Goal: Information Seeking & Learning: Learn about a topic

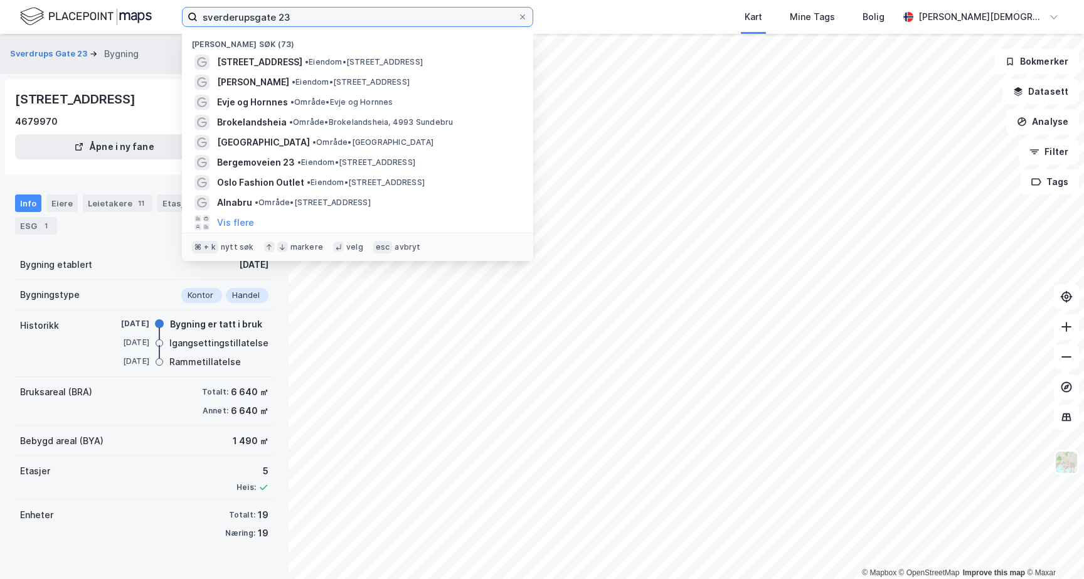
click at [308, 11] on input "sverderupsgate 23" at bounding box center [358, 17] width 320 height 19
click at [306, 22] on input "sverderupsgate 23" at bounding box center [358, 17] width 320 height 19
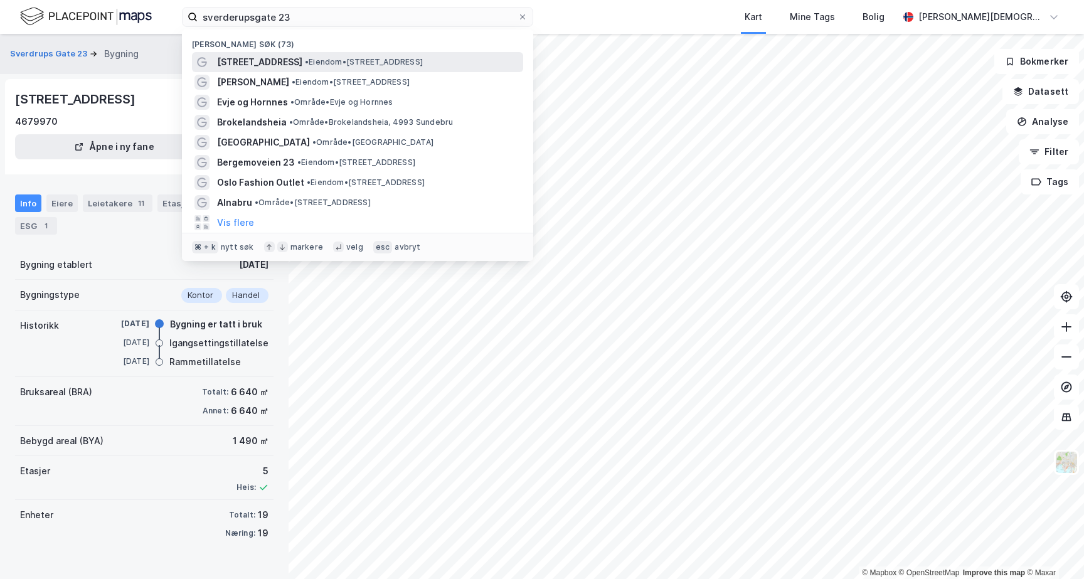
click at [285, 58] on span "[STREET_ADDRESS]" at bounding box center [259, 62] width 85 height 15
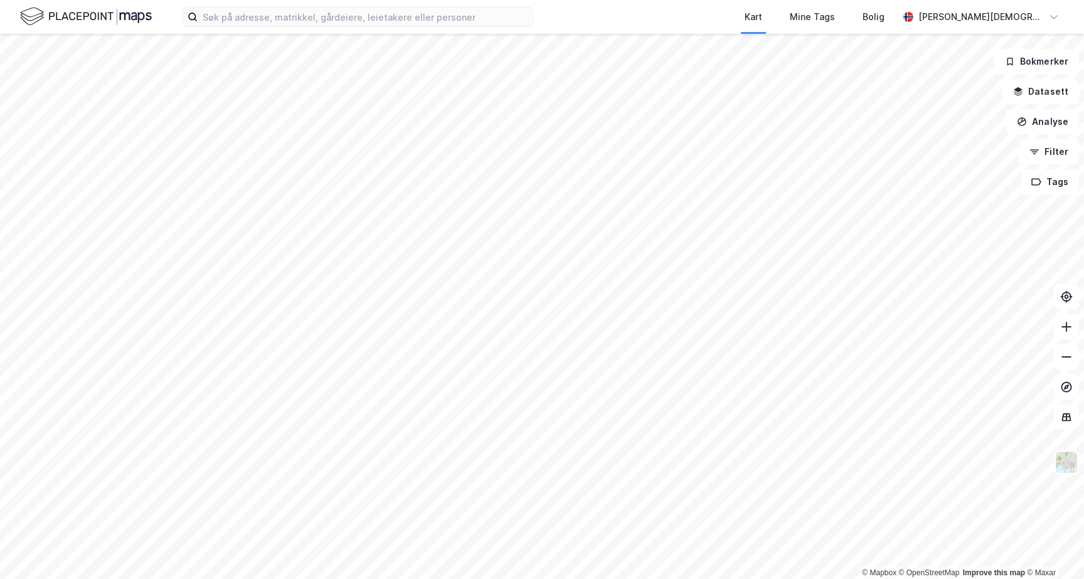
click at [228, 5] on div "Kart Mine Tags Bolig [PERSON_NAME]" at bounding box center [542, 17] width 1084 height 34
click at [227, 14] on input at bounding box center [365, 17] width 335 height 19
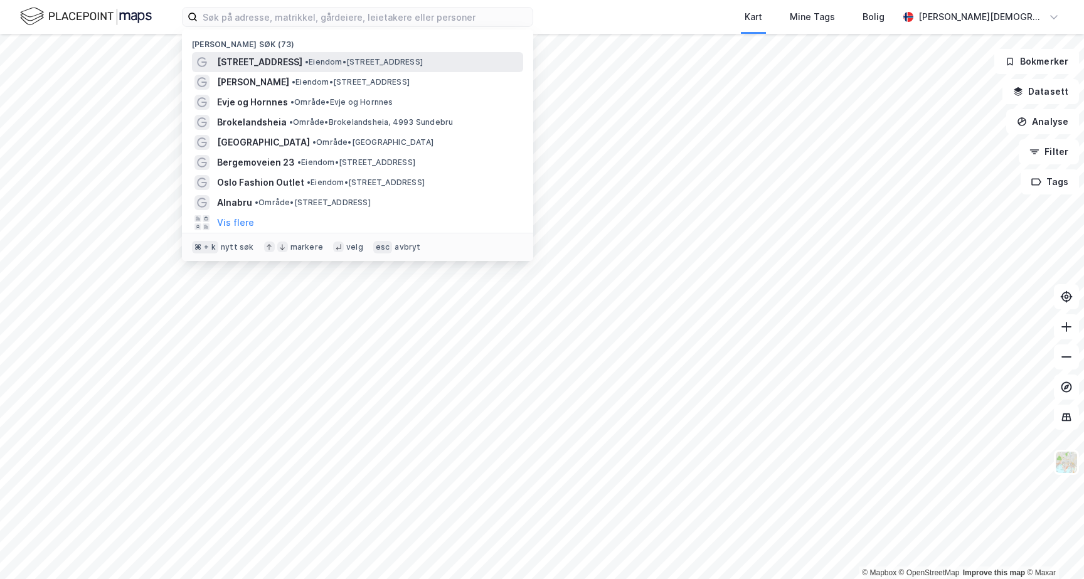
click at [247, 67] on span "[STREET_ADDRESS]" at bounding box center [259, 62] width 85 height 15
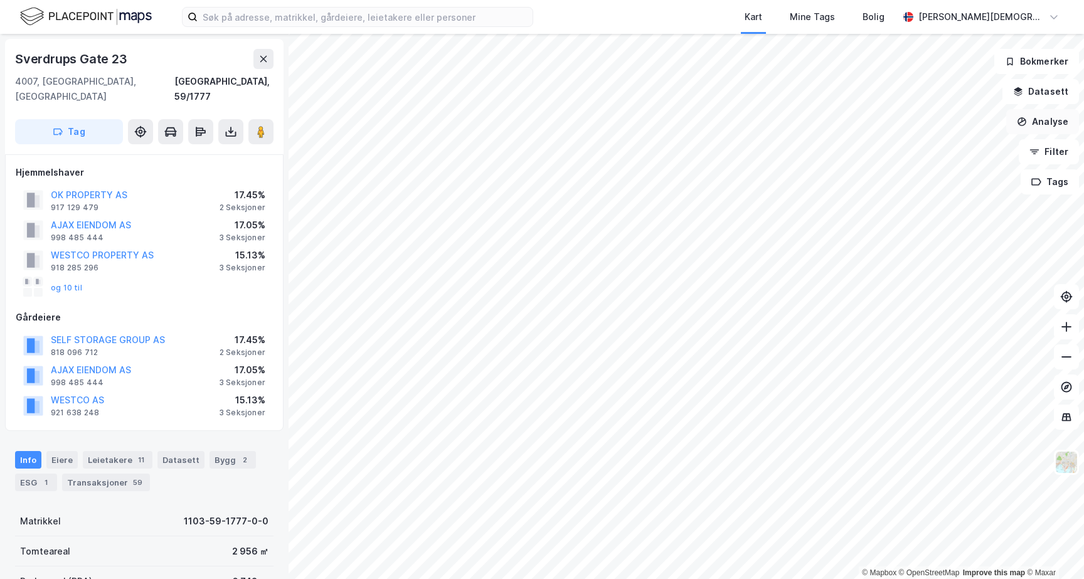
click at [1046, 114] on button "Analyse" at bounding box center [1042, 121] width 73 height 25
click at [1060, 127] on button "Analyse" at bounding box center [1042, 121] width 73 height 25
click at [1060, 152] on button "Filter" at bounding box center [1049, 151] width 60 height 25
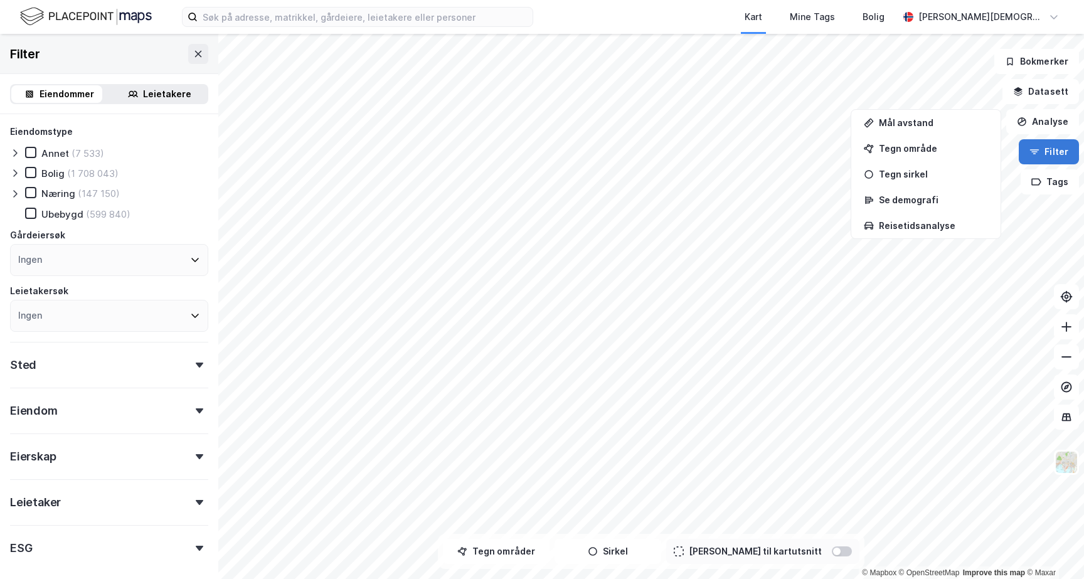
click at [1060, 152] on button "Filter" at bounding box center [1049, 151] width 60 height 25
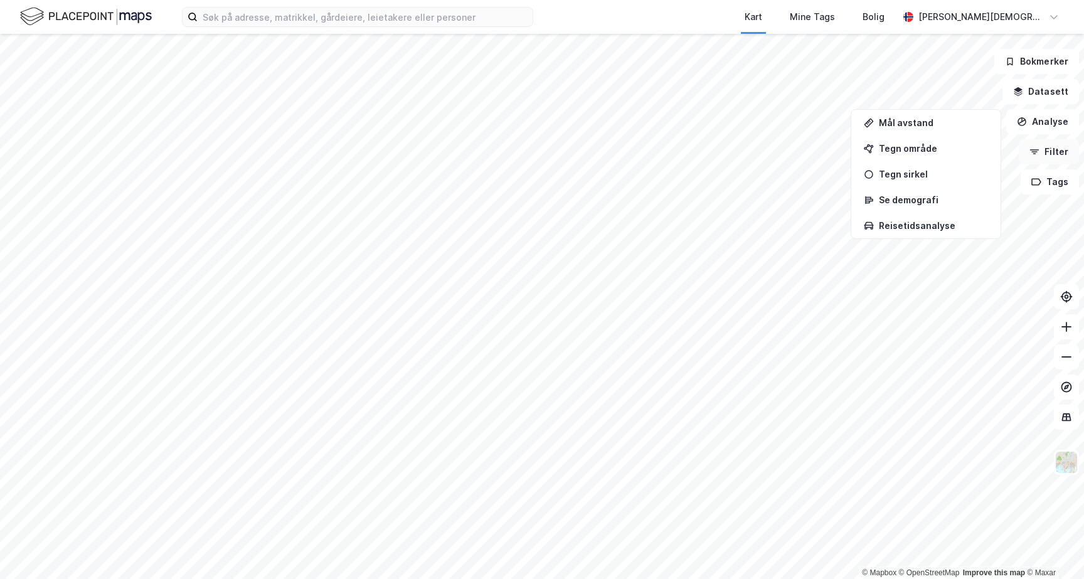
click at [1060, 152] on button "Filter" at bounding box center [1049, 151] width 60 height 25
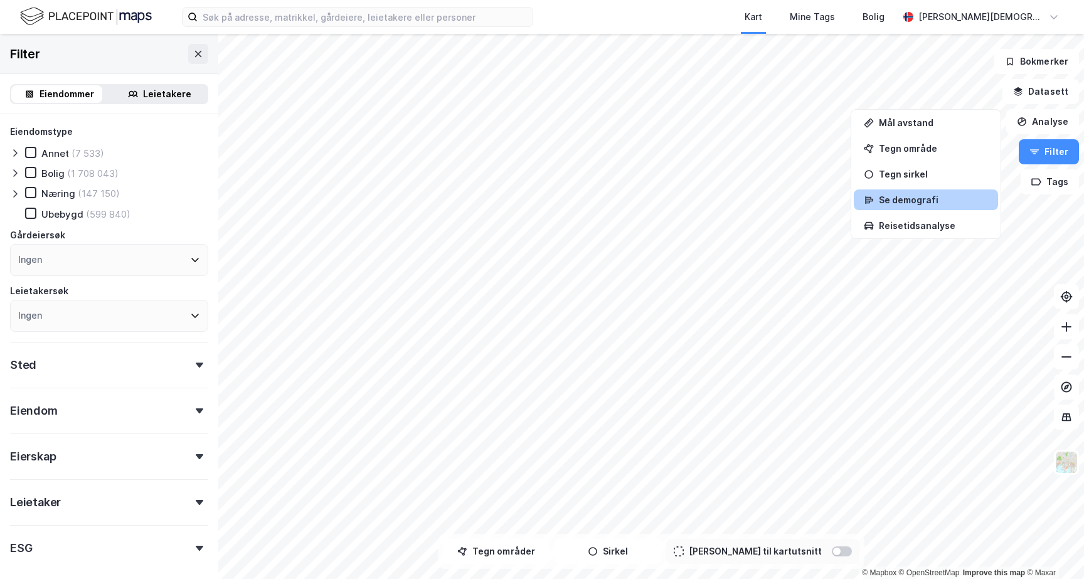
click at [913, 198] on div "Se demografi" at bounding box center [933, 199] width 109 height 11
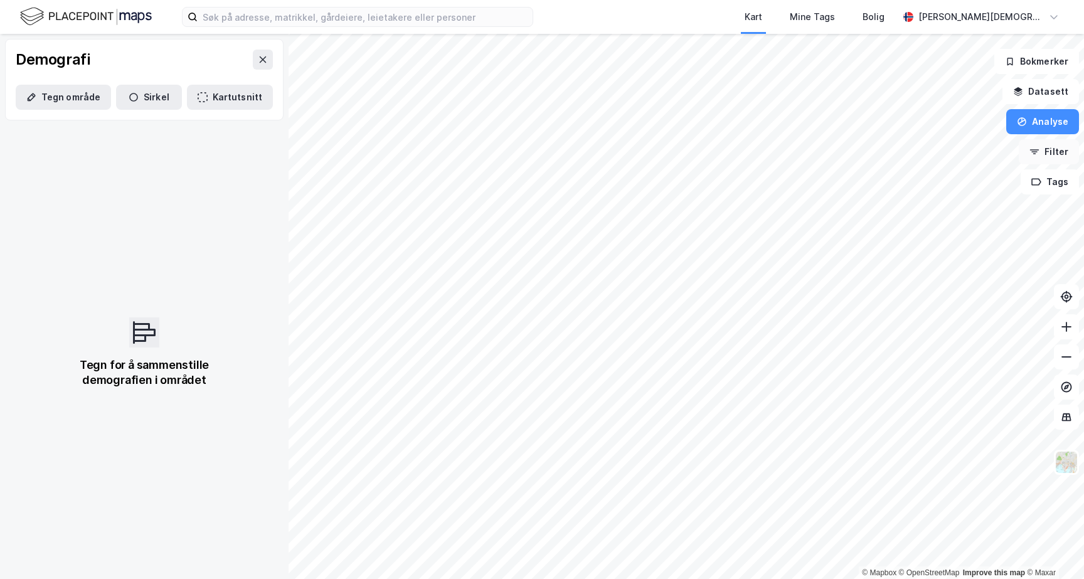
click at [1046, 139] on button "Filter" at bounding box center [1049, 151] width 60 height 25
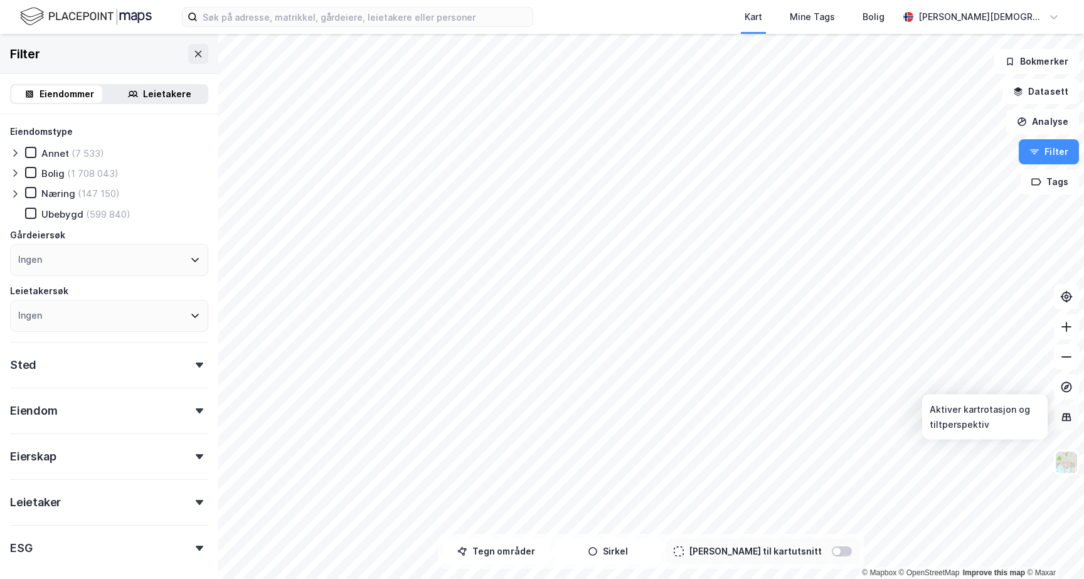
click at [1061, 412] on icon at bounding box center [1066, 417] width 13 height 13
click at [1066, 464] on img at bounding box center [1067, 462] width 24 height 24
click at [1065, 151] on button "Filter" at bounding box center [1049, 151] width 60 height 25
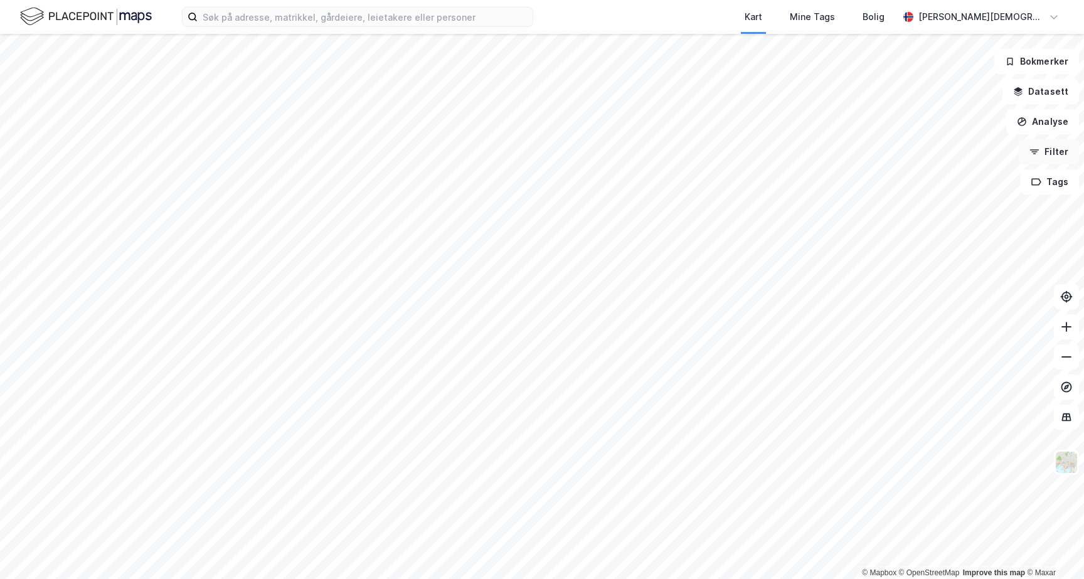
click at [1065, 151] on button "Filter" at bounding box center [1049, 151] width 60 height 25
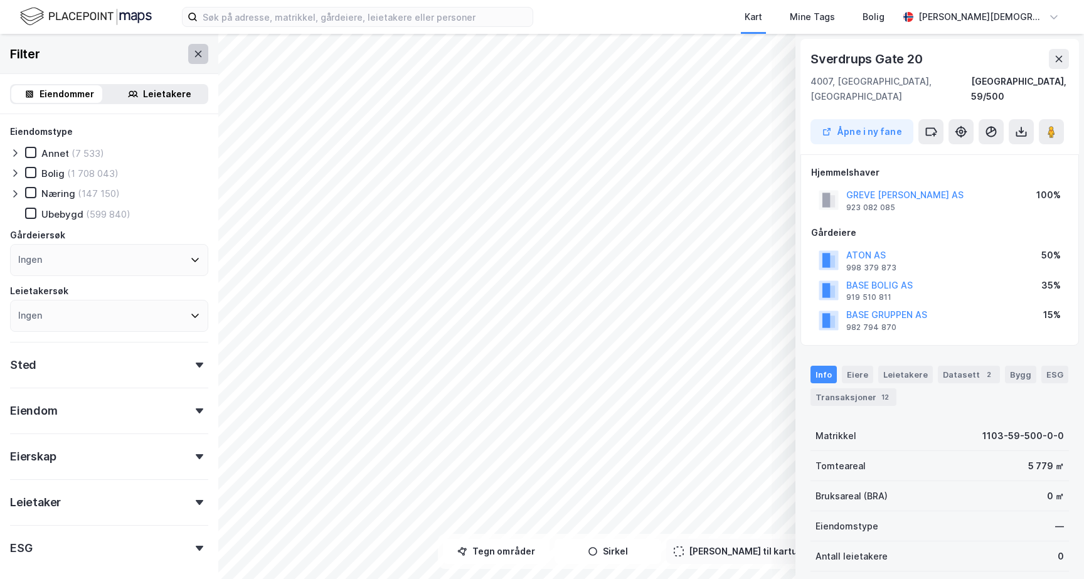
click at [188, 63] on button at bounding box center [198, 54] width 20 height 20
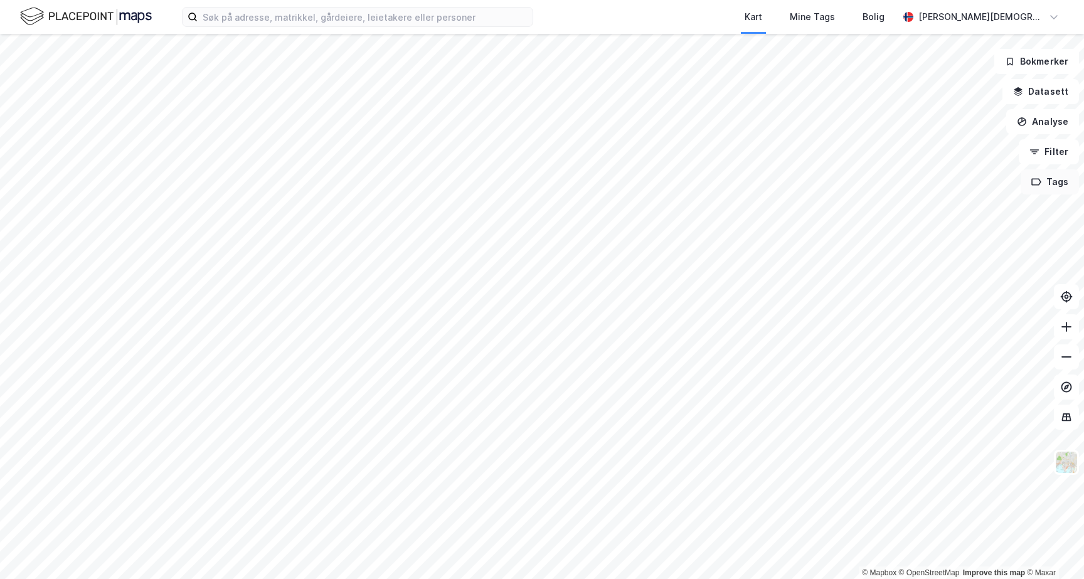
click at [1046, 186] on button "Tags" at bounding box center [1050, 181] width 58 height 25
click at [1044, 87] on button "Datasett" at bounding box center [1041, 91] width 77 height 25
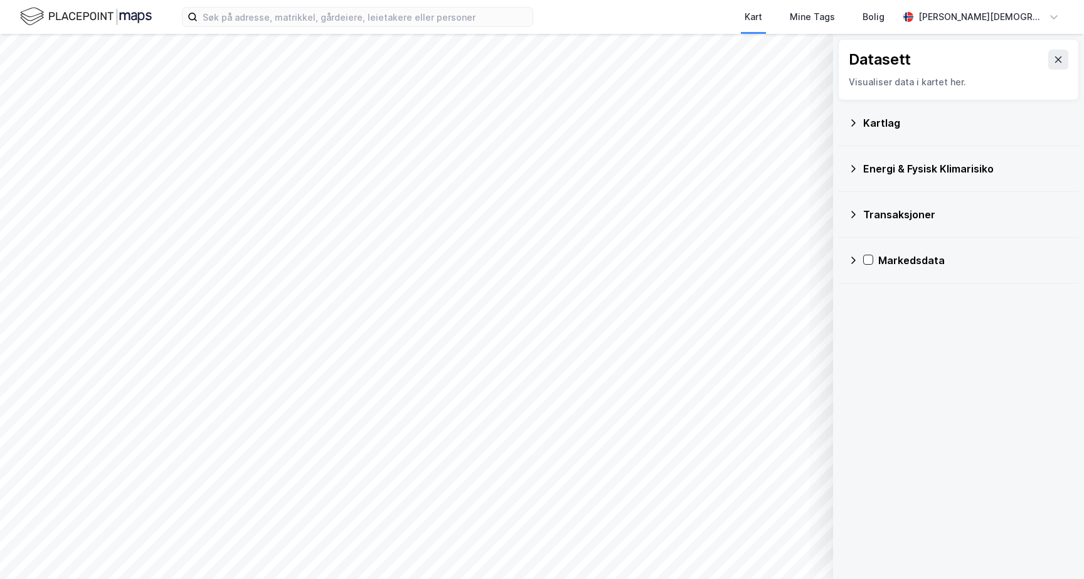
click at [863, 124] on div "Kartlag" at bounding box center [966, 122] width 206 height 15
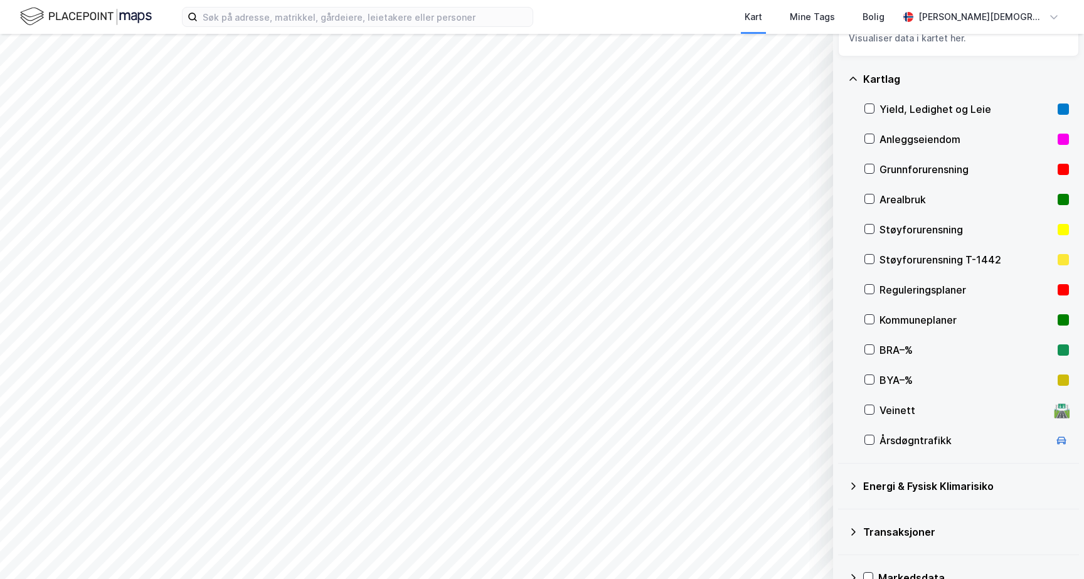
scroll to position [71, 0]
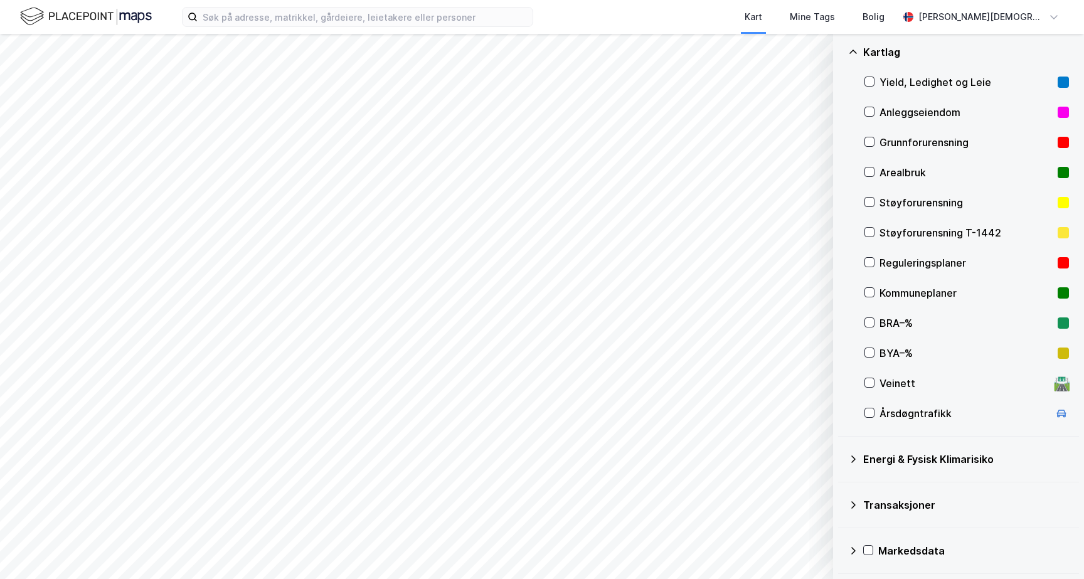
click at [887, 388] on div "Veinett" at bounding box center [964, 383] width 169 height 15
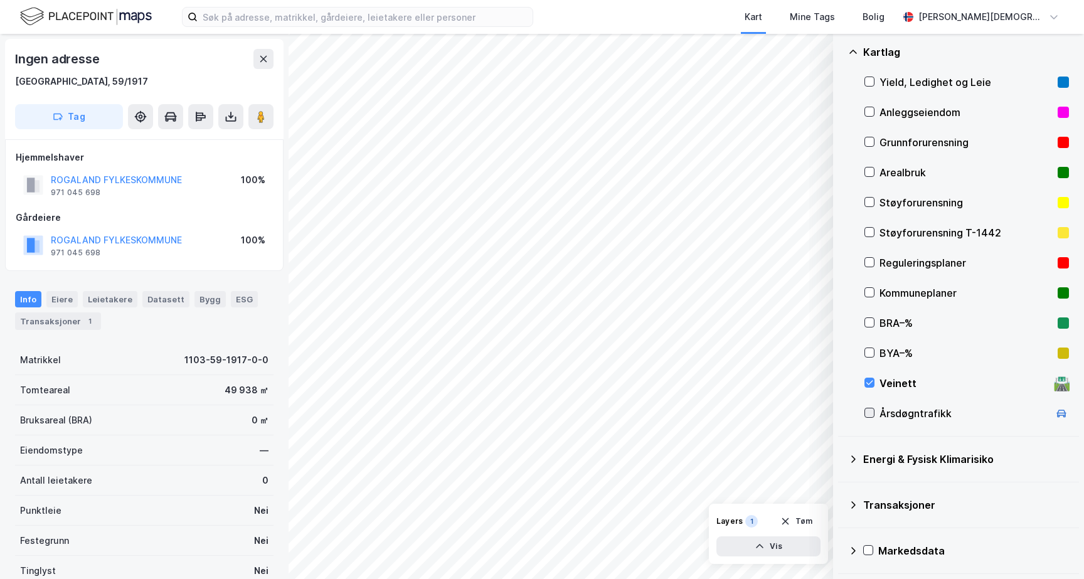
click at [871, 413] on icon at bounding box center [869, 413] width 7 height 4
click at [877, 376] on div "Veinett 🛣️" at bounding box center [967, 383] width 205 height 30
click at [772, 547] on button "Vis" at bounding box center [768, 546] width 104 height 20
click at [700, 519] on div "Årsdøgntrafikk" at bounding box center [695, 524] width 60 height 10
click at [769, 524] on button at bounding box center [763, 519] width 20 height 20
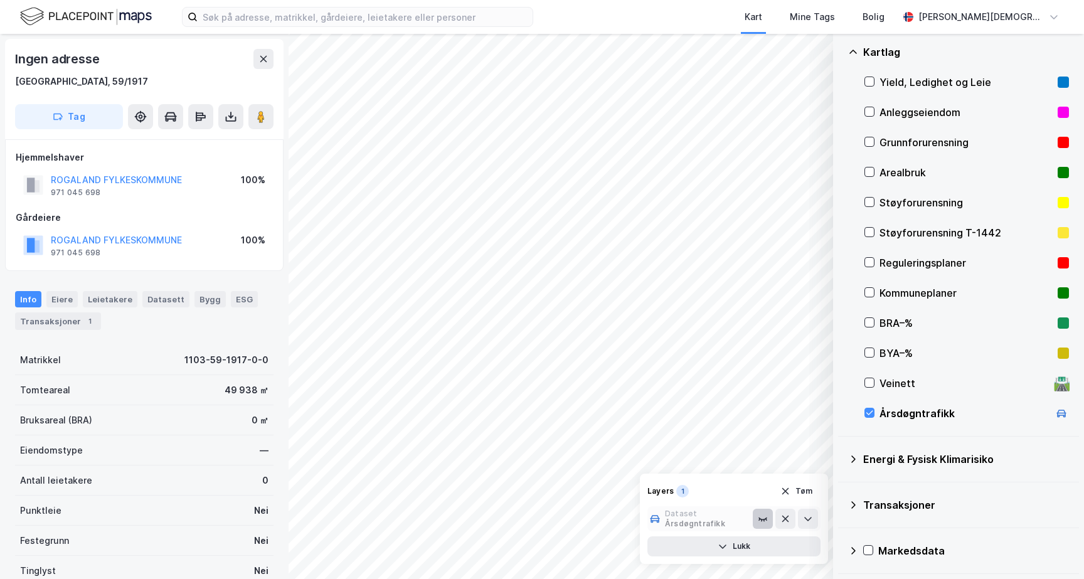
click at [767, 522] on icon at bounding box center [763, 519] width 10 height 10
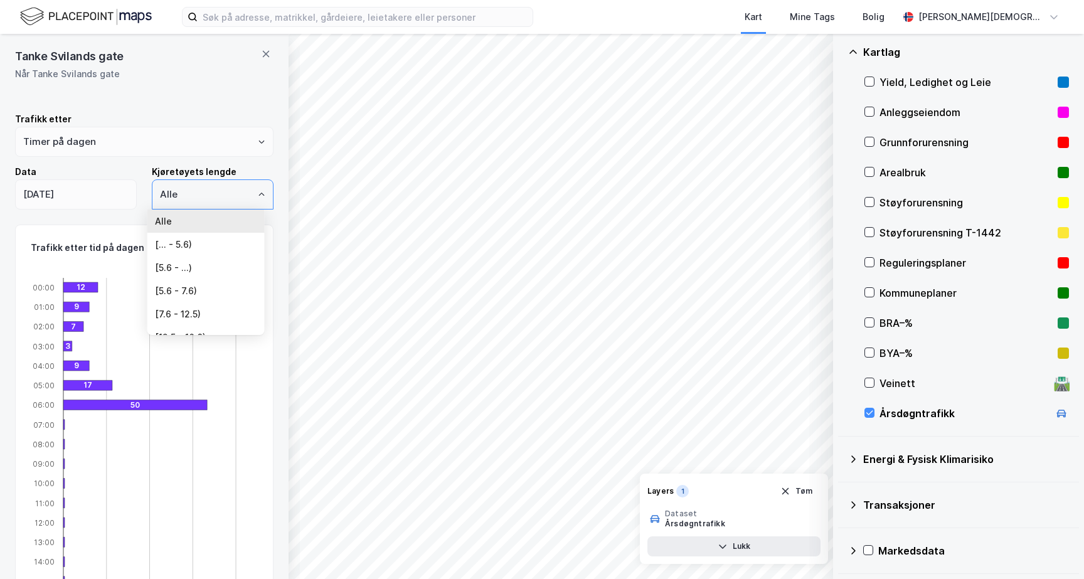
click at [211, 200] on input "Alle" at bounding box center [212, 194] width 120 height 29
click at [211, 195] on input "Alle" at bounding box center [212, 194] width 120 height 29
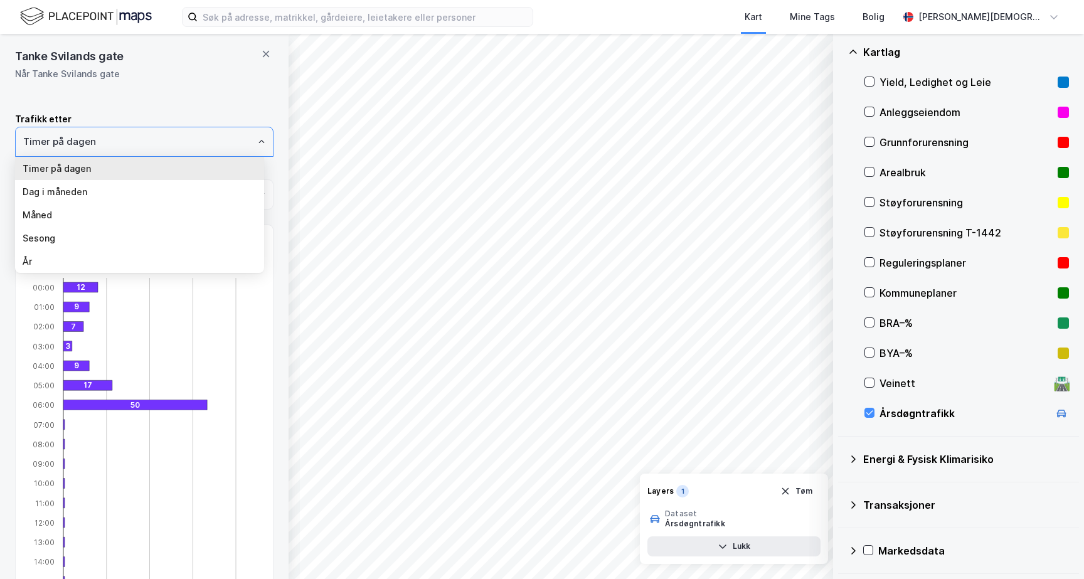
click at [128, 144] on input "Timer på dagen" at bounding box center [144, 141] width 257 height 29
click at [51, 256] on li "År" at bounding box center [139, 261] width 249 height 23
type input "År"
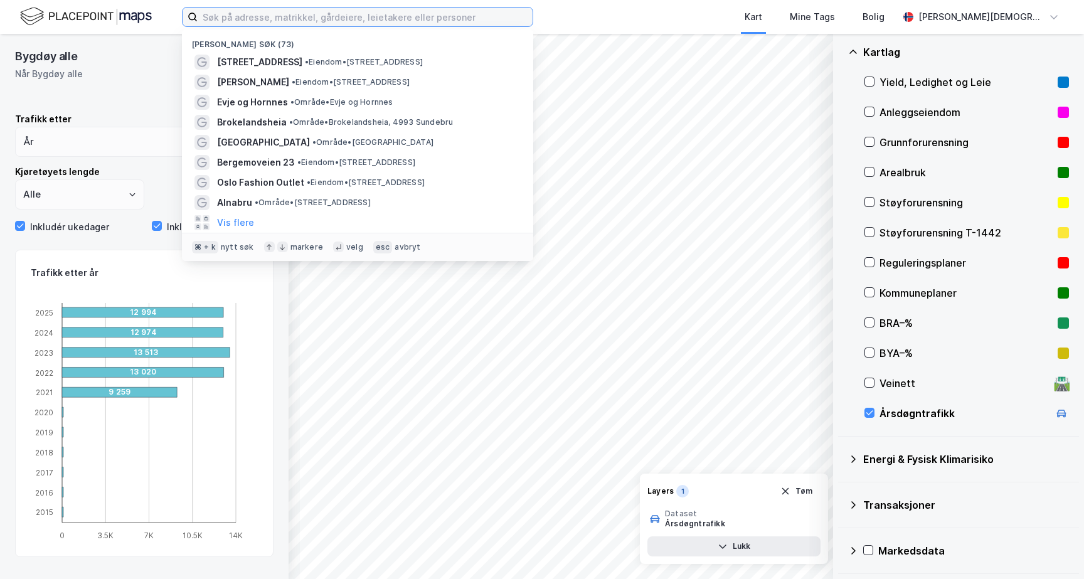
click at [233, 16] on input at bounding box center [365, 17] width 335 height 19
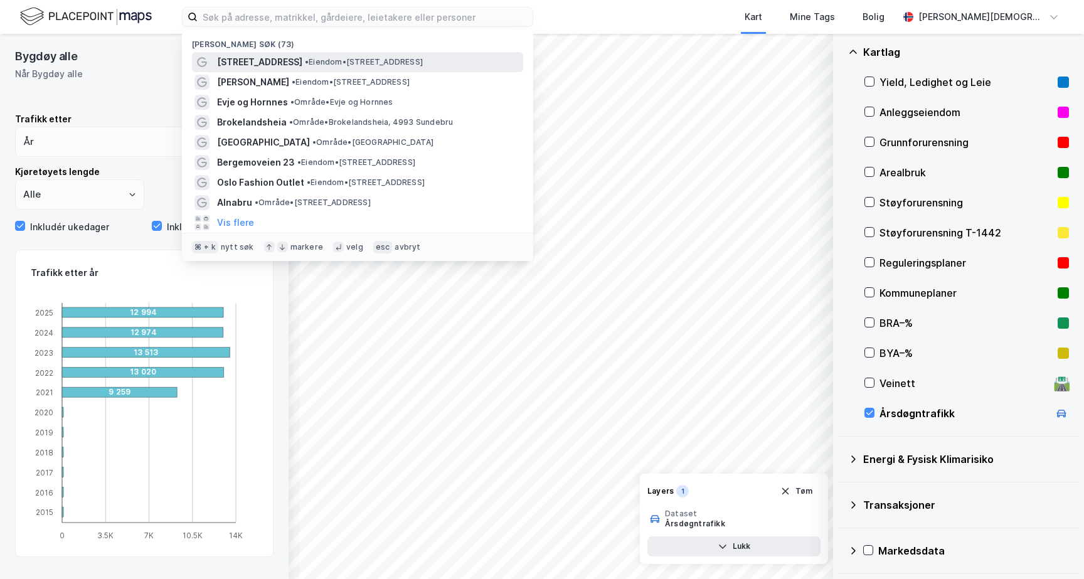
click at [262, 67] on span "[STREET_ADDRESS]" at bounding box center [259, 62] width 85 height 15
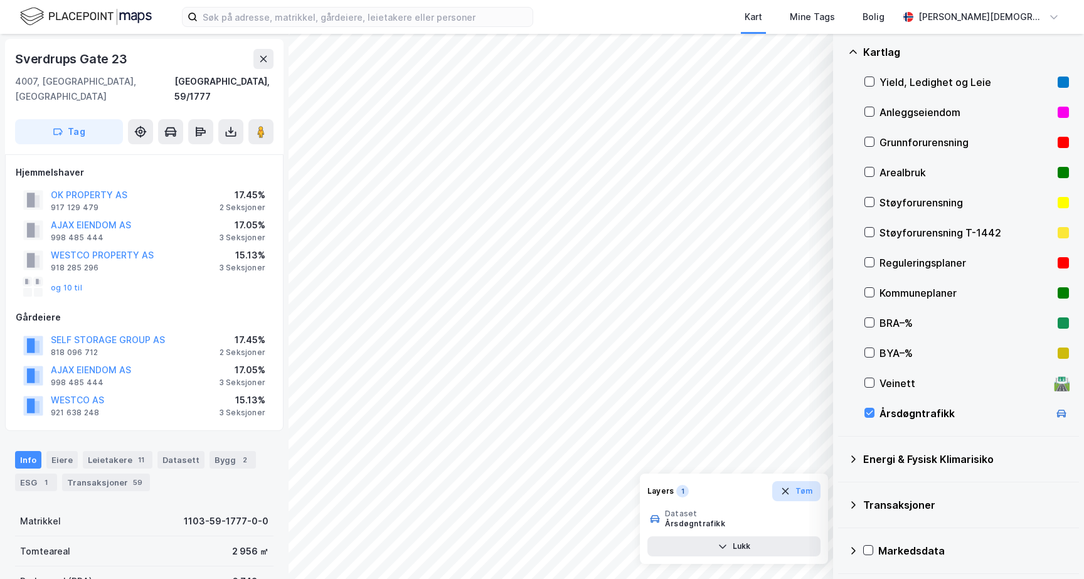
click at [800, 491] on button "Tøm" at bounding box center [796, 491] width 48 height 20
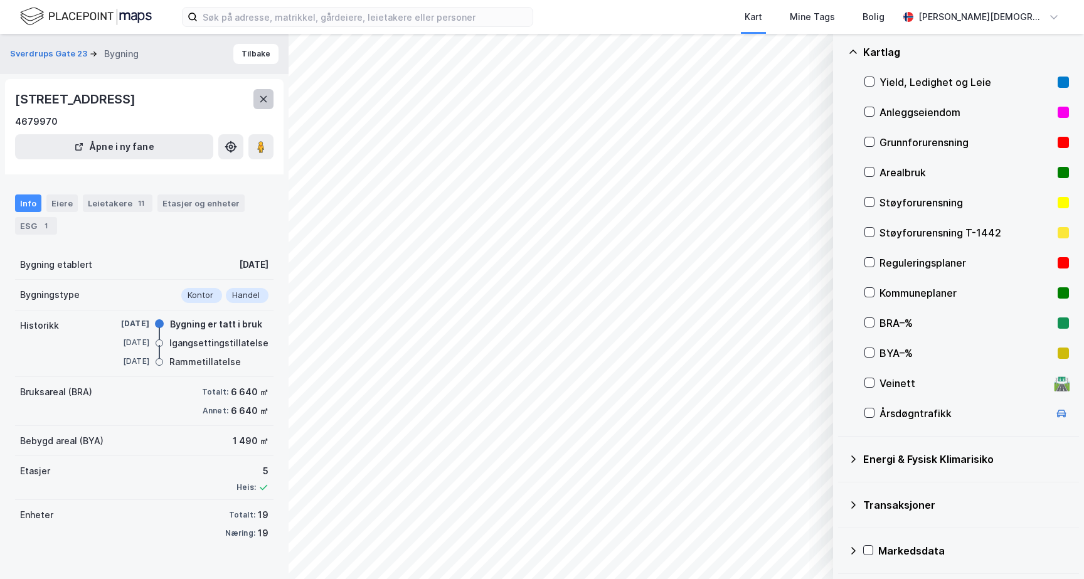
click at [272, 98] on button at bounding box center [263, 99] width 20 height 20
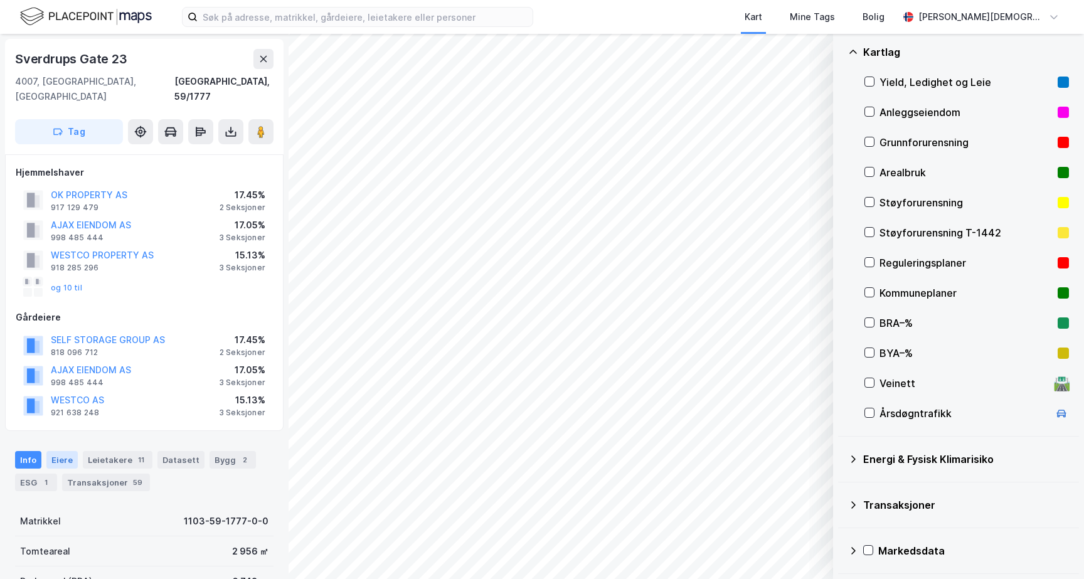
click at [70, 451] on div "Eiere" at bounding box center [61, 460] width 31 height 18
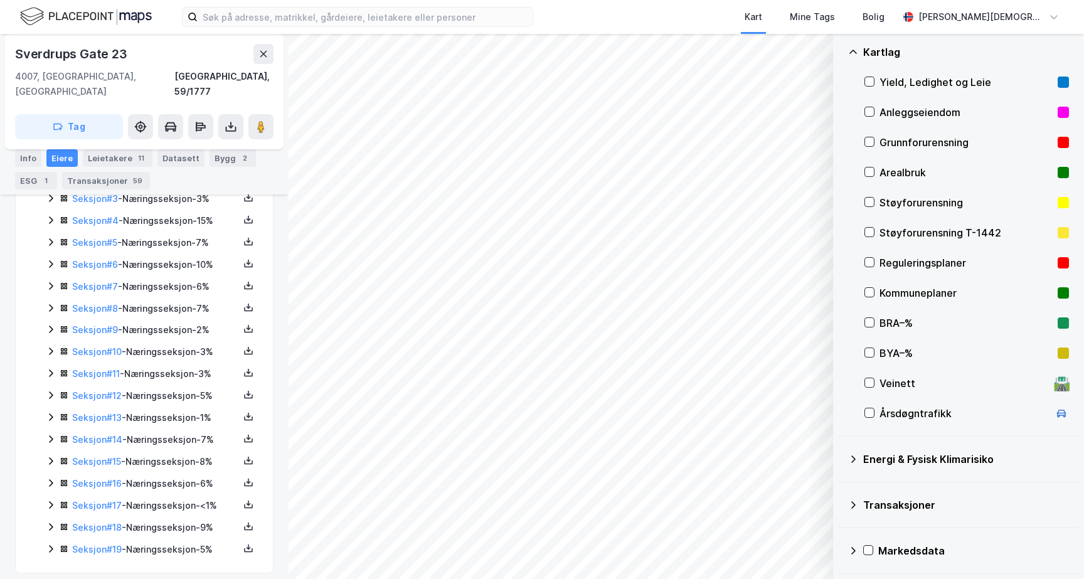
scroll to position [435, 0]
click at [51, 499] on icon at bounding box center [51, 504] width 10 height 10
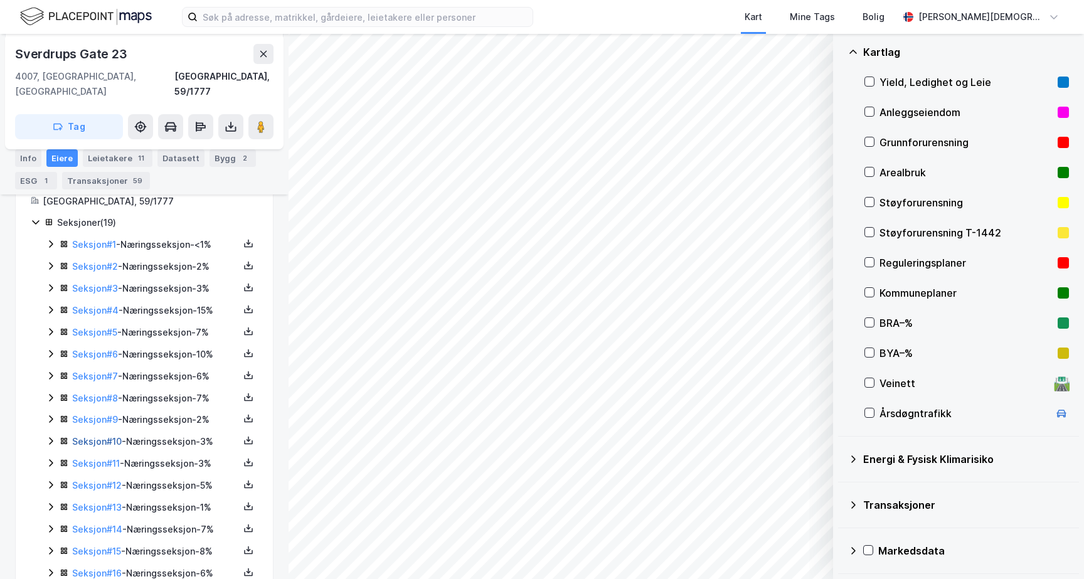
scroll to position [321, 0]
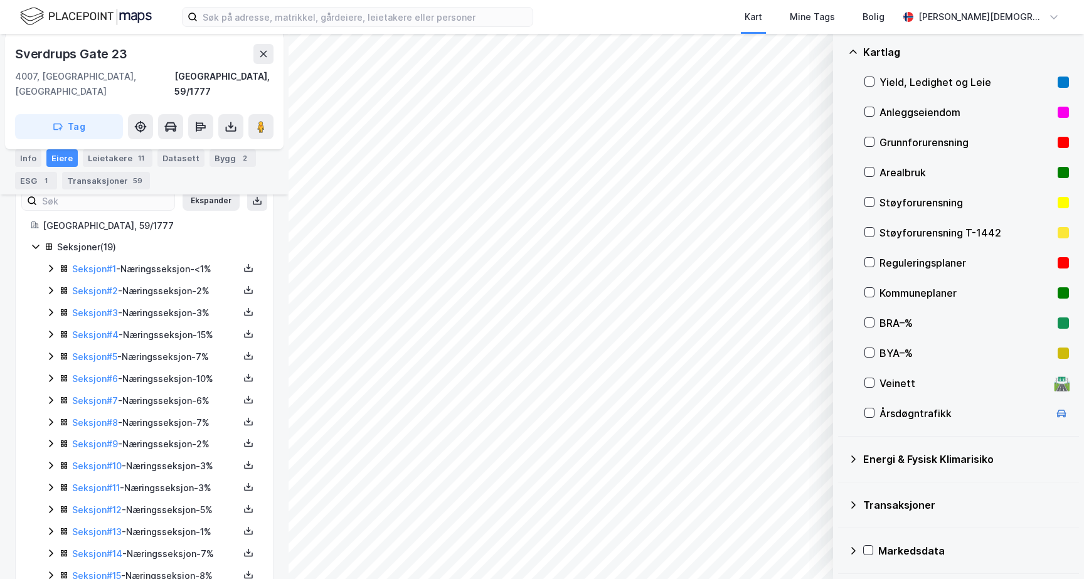
click at [52, 373] on icon at bounding box center [51, 378] width 10 height 10
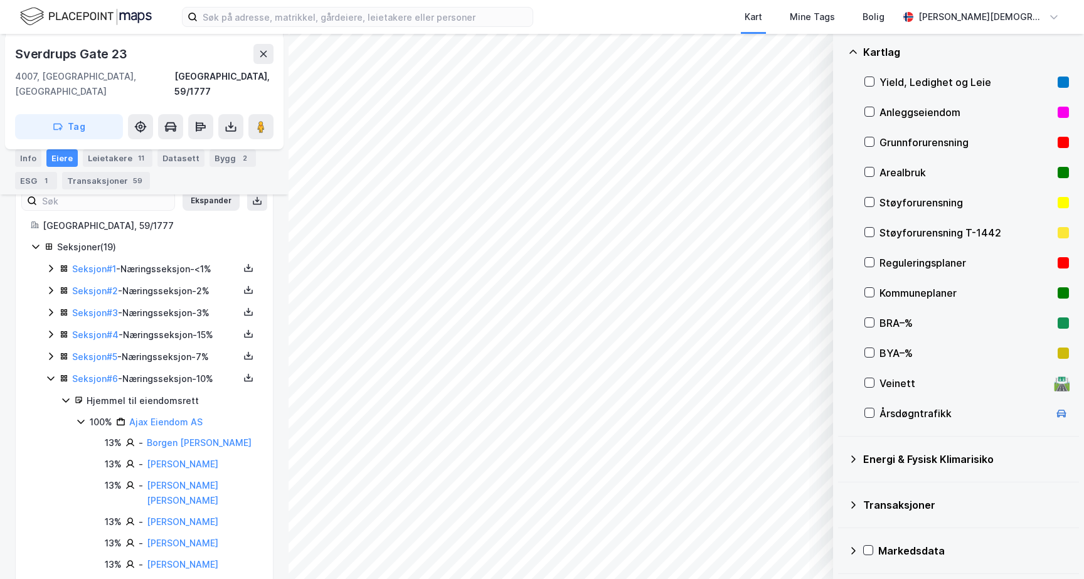
click at [52, 373] on icon at bounding box center [51, 378] width 10 height 10
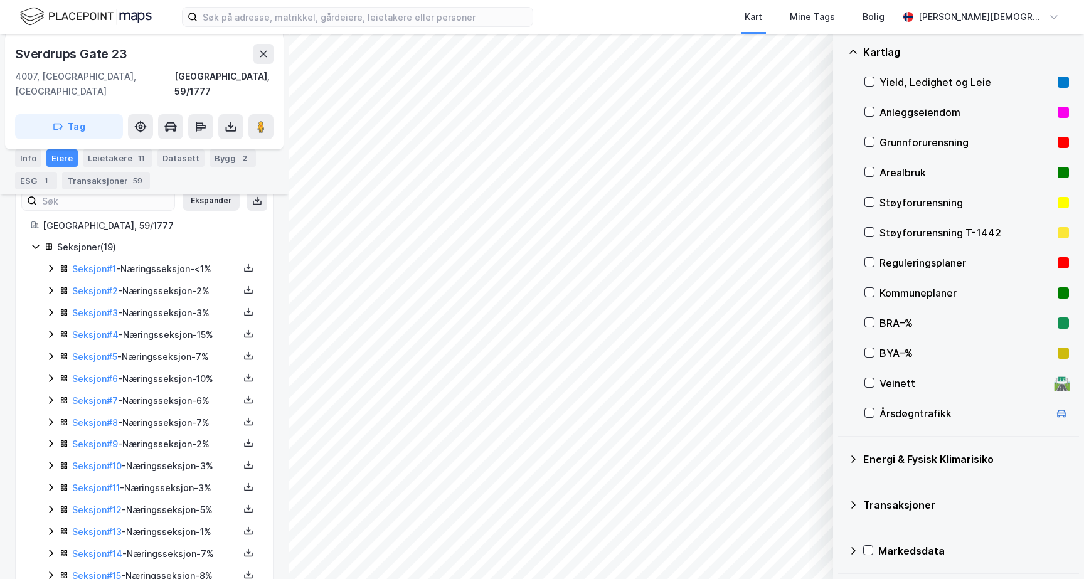
click at [45, 258] on div "Seksjoner ( 19 ) Seksjon # 1 - Næringsseksjon - <1% Seksjon # 2 - Næringsseksjo…" at bounding box center [144, 456] width 227 height 432
click at [48, 263] on icon at bounding box center [51, 268] width 10 height 10
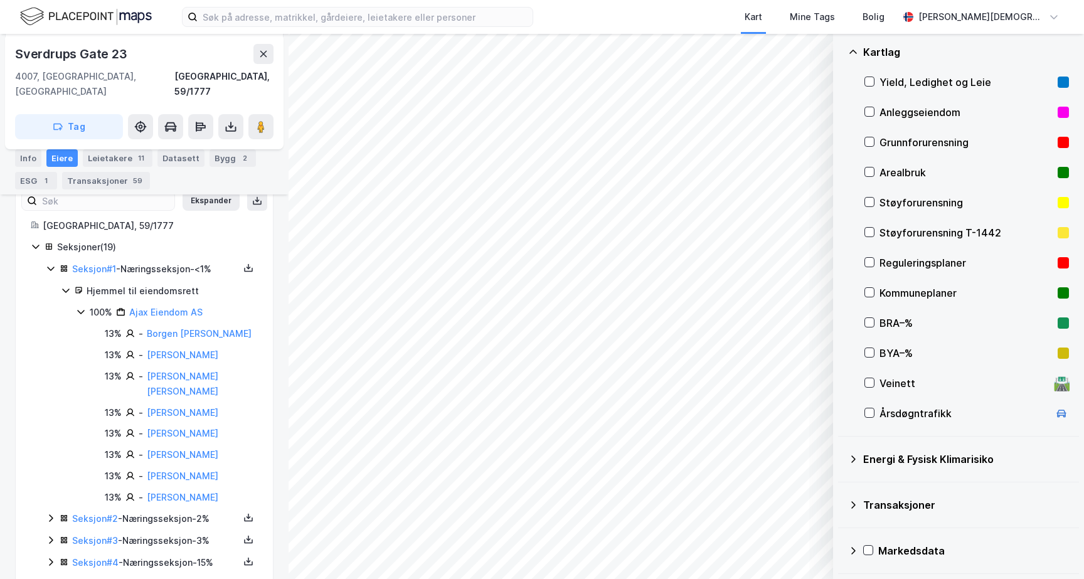
click at [51, 263] on icon at bounding box center [51, 268] width 10 height 10
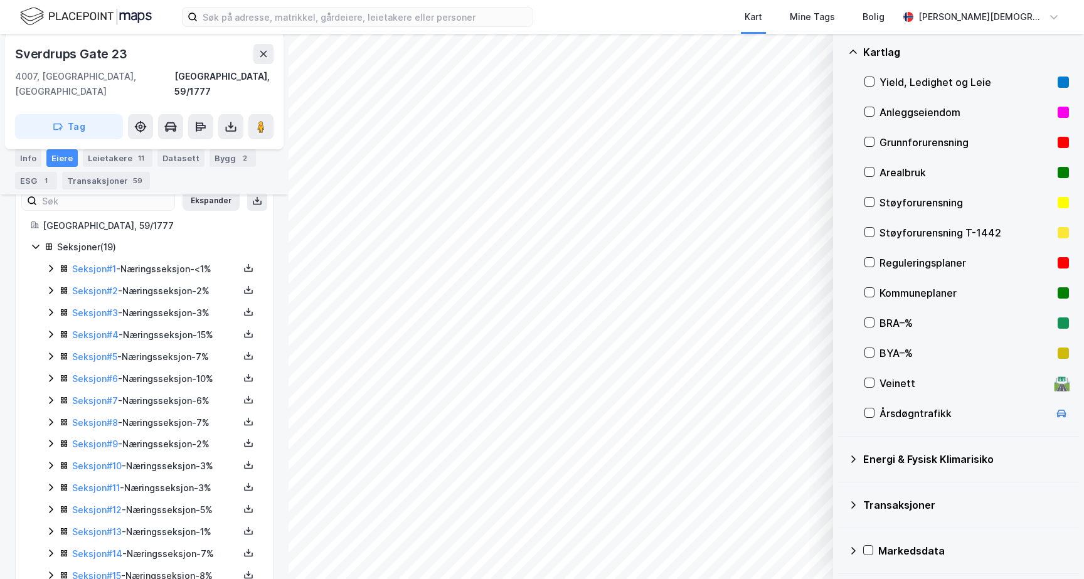
click at [57, 284] on div "Seksjon # 2 - Næringsseksjon - 2%" at bounding box center [152, 292] width 212 height 16
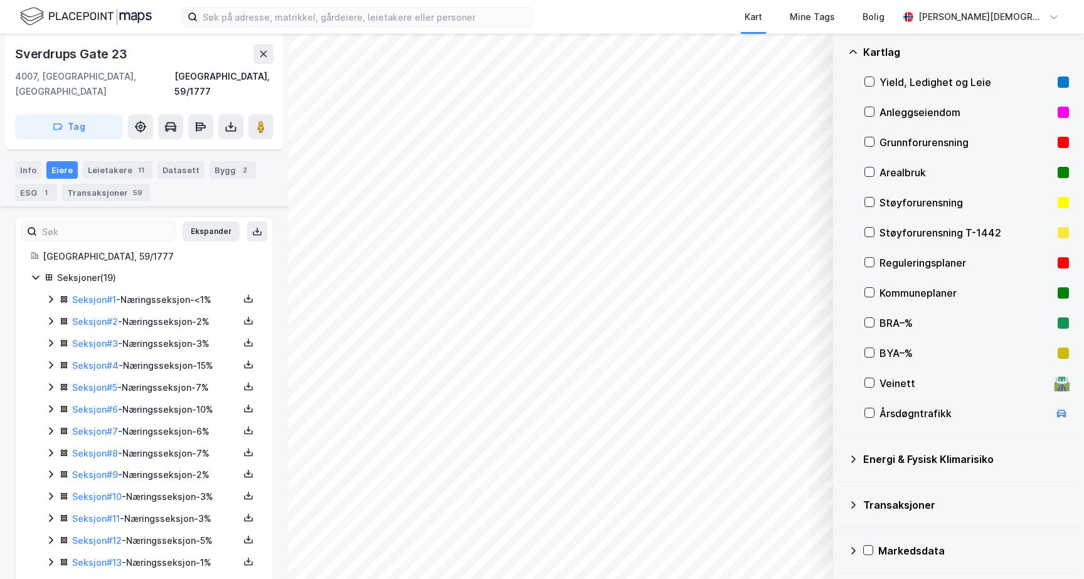
scroll to position [0, 0]
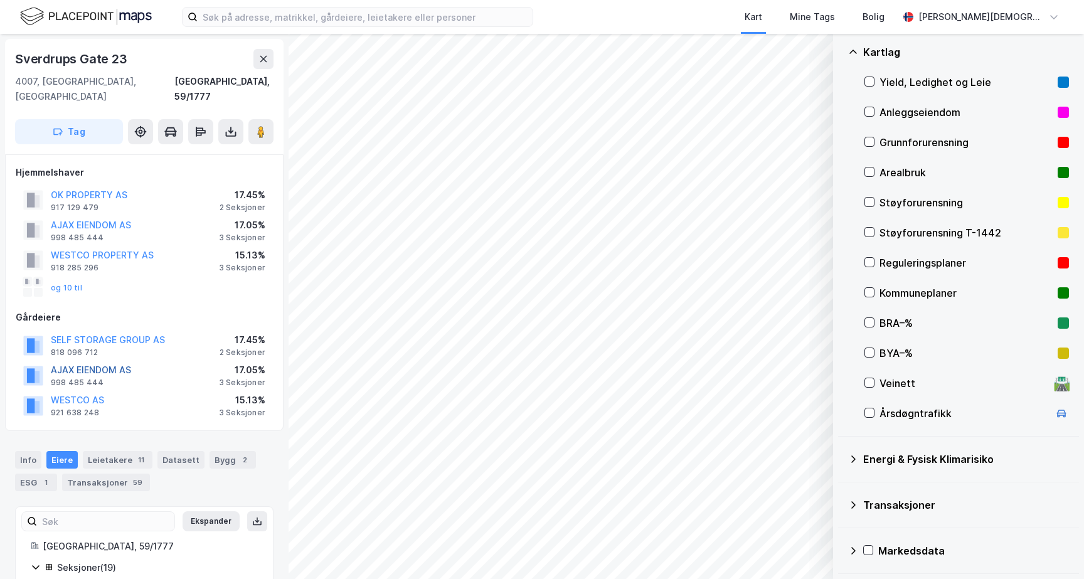
click at [0, 0] on button "AJAX EIENDOM AS" at bounding box center [0, 0] width 0 height 0
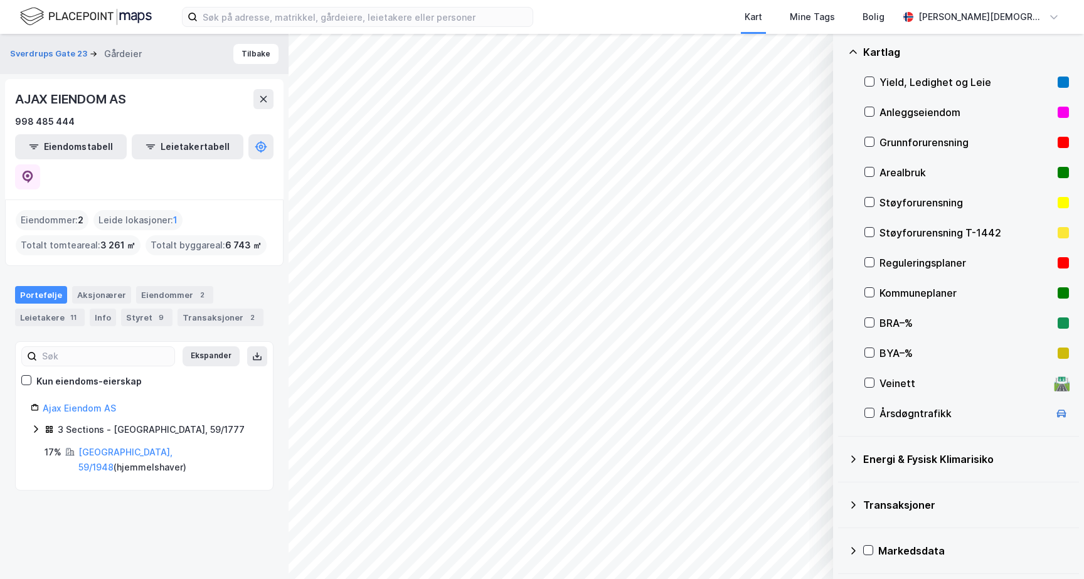
click at [48, 445] on div "17%" at bounding box center [53, 452] width 17 height 15
click at [36, 424] on icon at bounding box center [36, 429] width 10 height 10
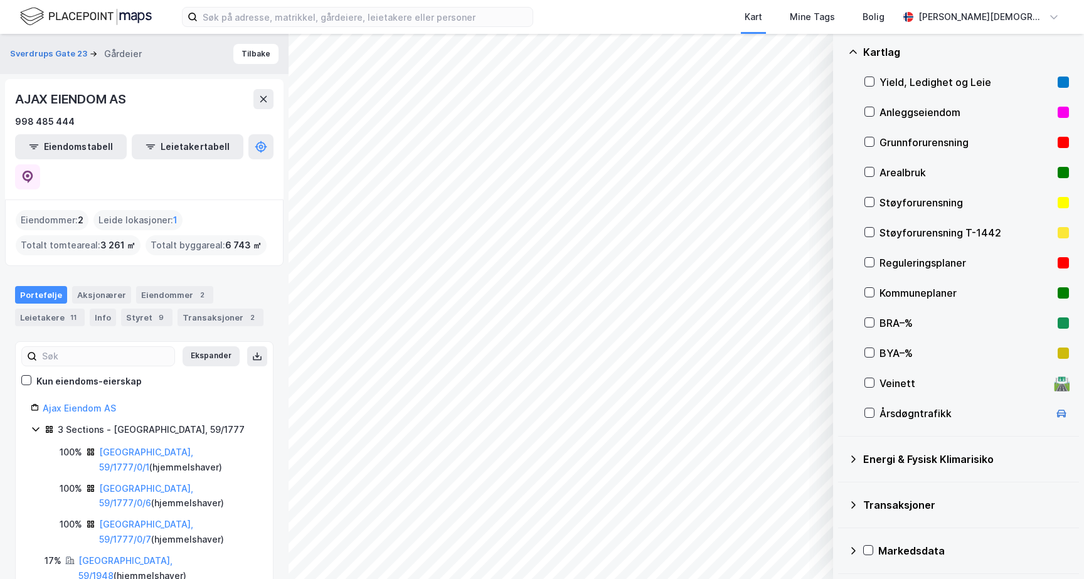
click at [36, 424] on icon at bounding box center [36, 429] width 10 height 10
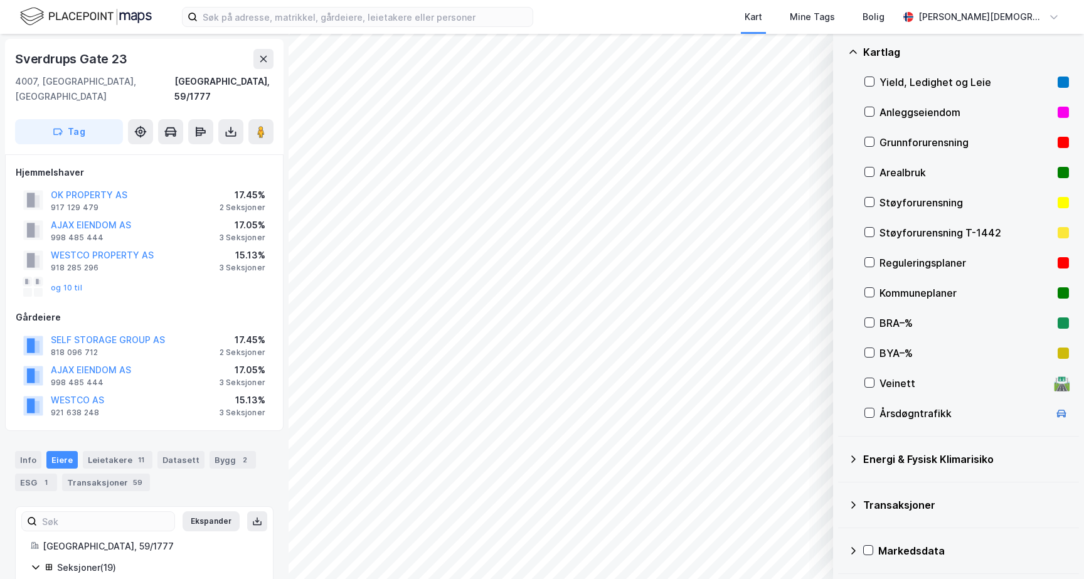
scroll to position [3, 0]
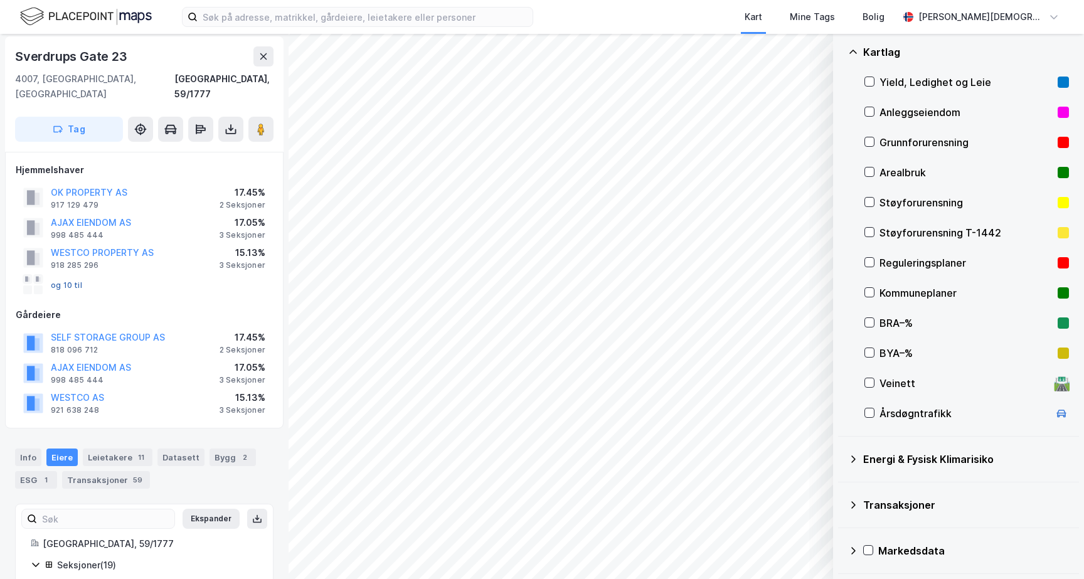
click at [0, 0] on button "og 10 til" at bounding box center [0, 0] width 0 height 0
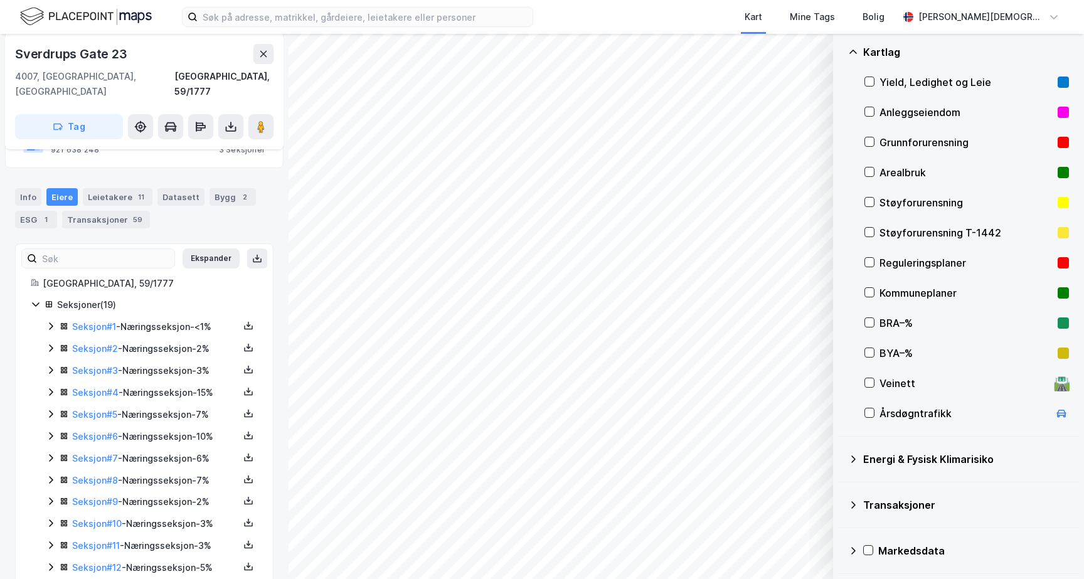
click at [55, 297] on div "Seksjoner ( 19 )" at bounding box center [151, 304] width 213 height 15
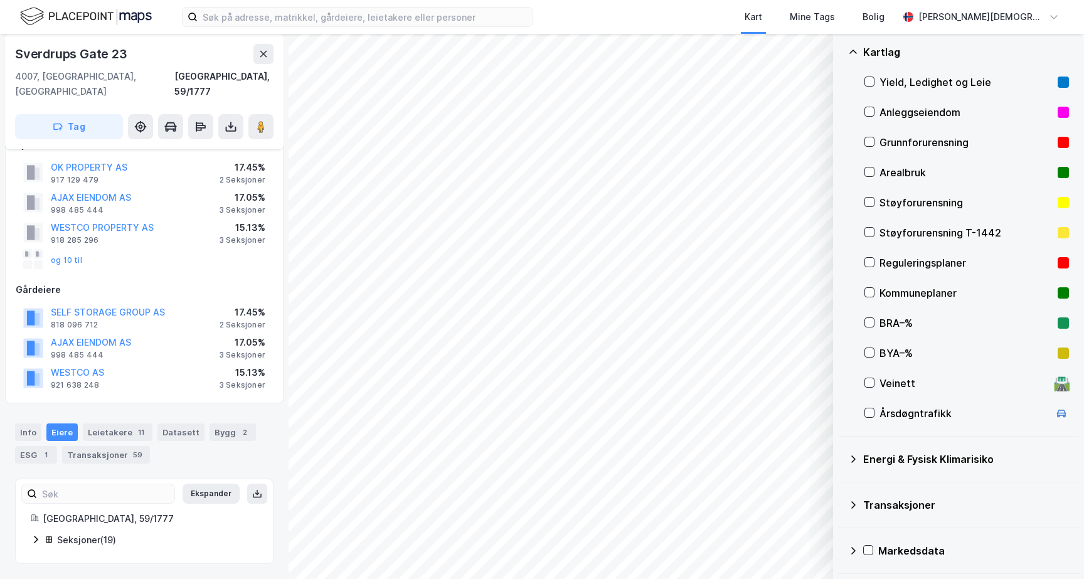
scroll to position [13, 0]
